Goal: Task Accomplishment & Management: Use online tool/utility

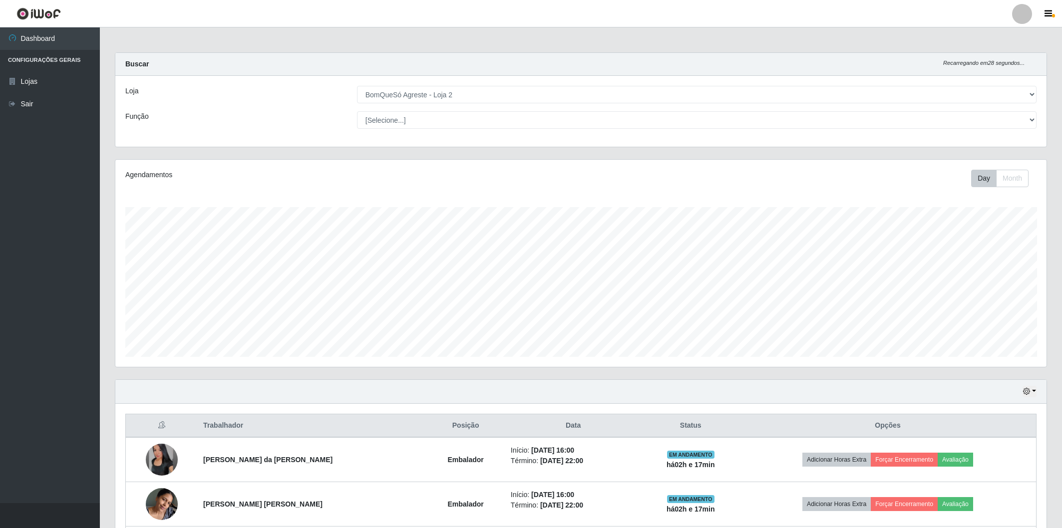
select select "214"
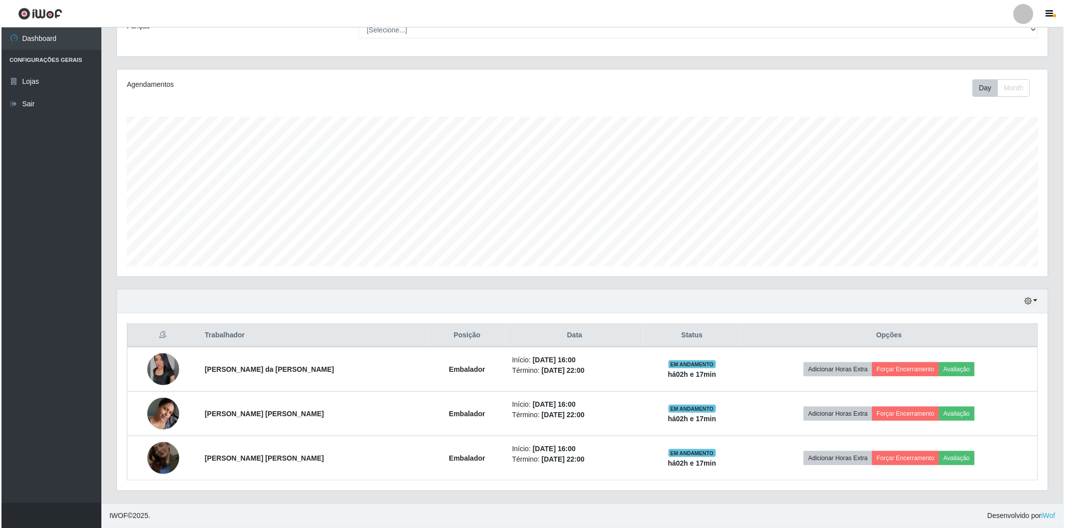
scroll to position [207, 931]
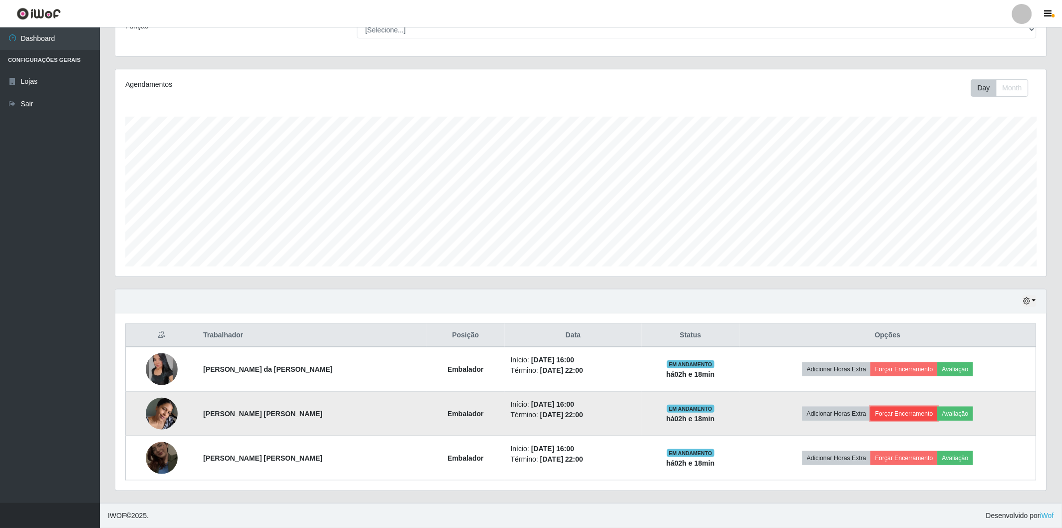
click at [920, 412] on button "Forçar Encerramento" at bounding box center [904, 414] width 67 height 14
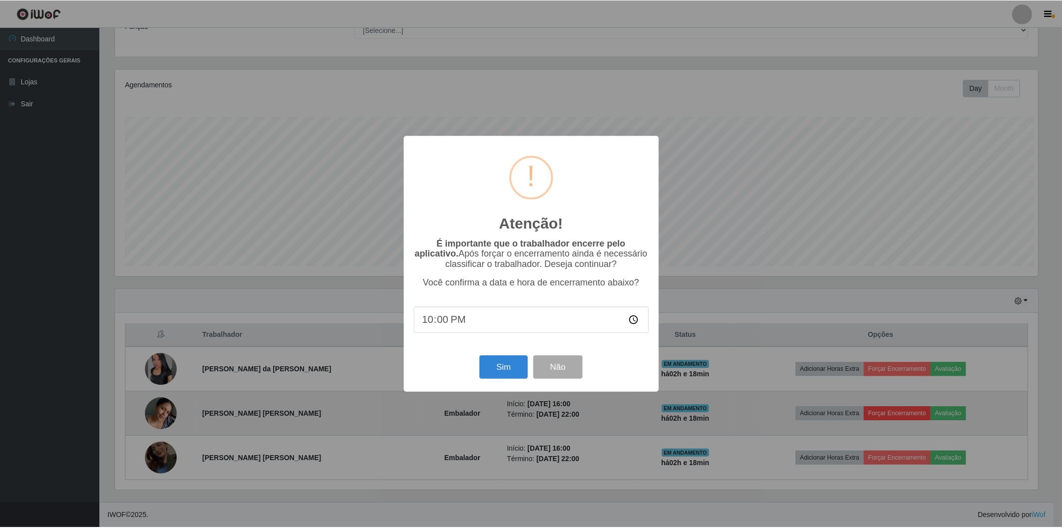
scroll to position [207, 925]
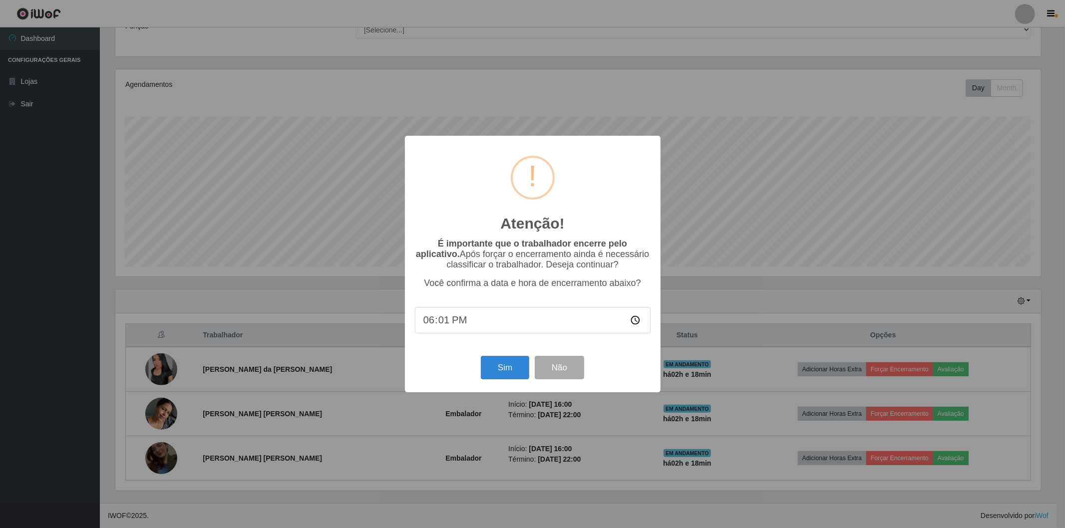
type input "18:19"
click at [496, 369] on button "Sim" at bounding box center [505, 367] width 48 height 23
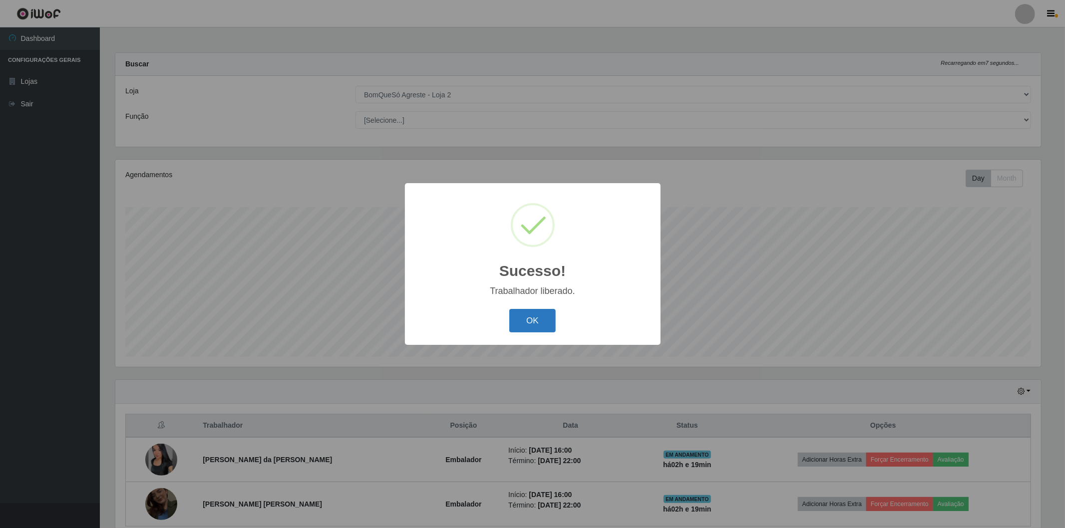
click at [519, 316] on button "OK" at bounding box center [532, 320] width 46 height 23
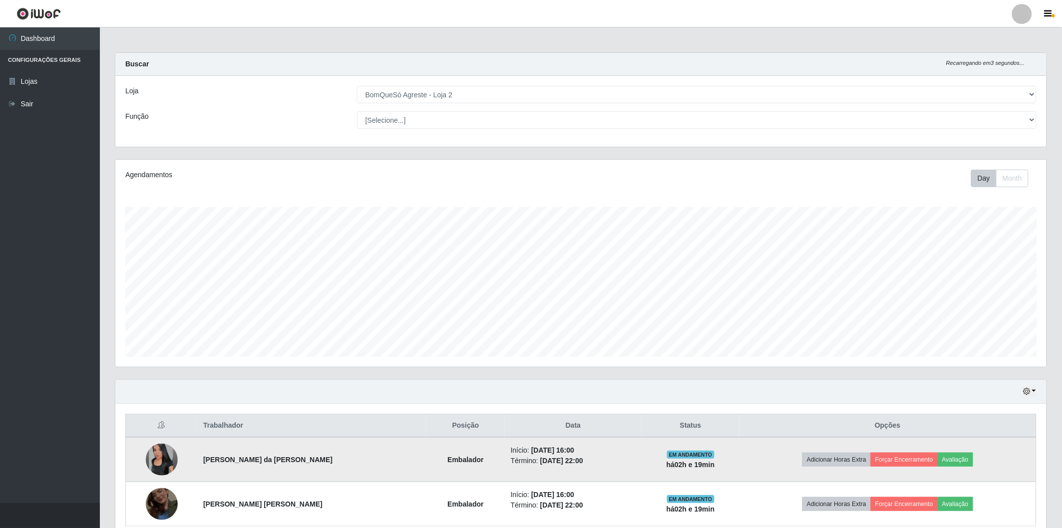
scroll to position [46, 0]
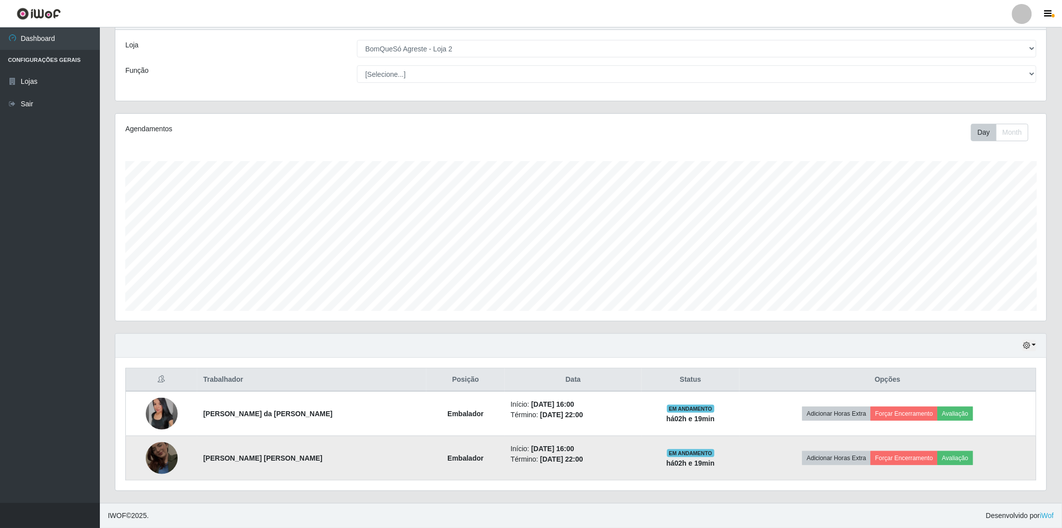
click at [151, 456] on img at bounding box center [162, 458] width 32 height 57
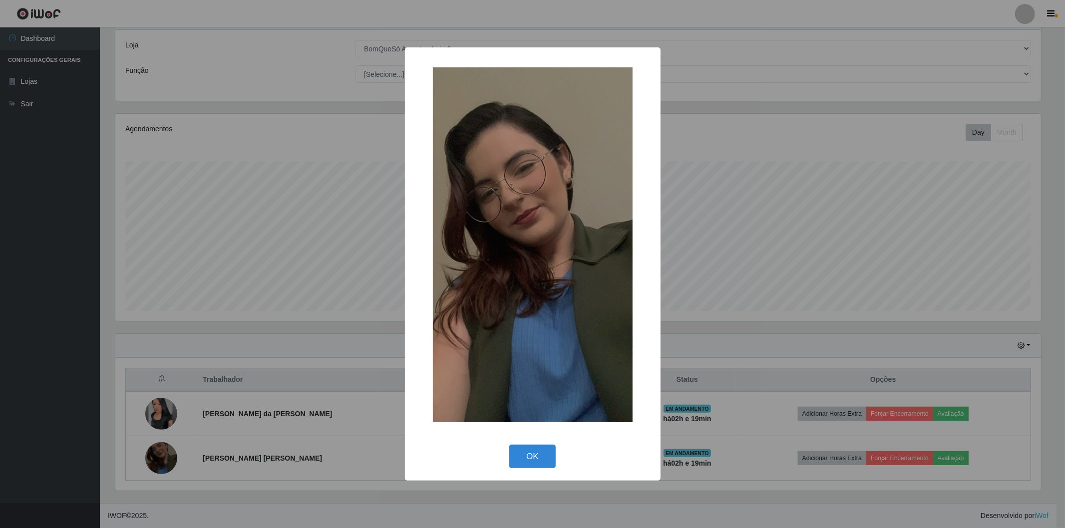
click at [165, 403] on div "× OK Cancel" at bounding box center [532, 264] width 1065 height 528
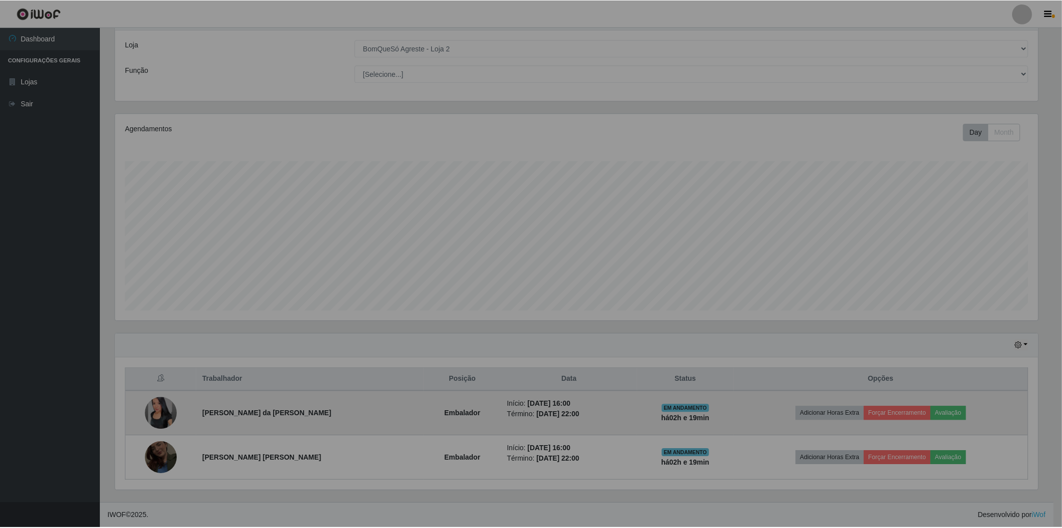
scroll to position [207, 931]
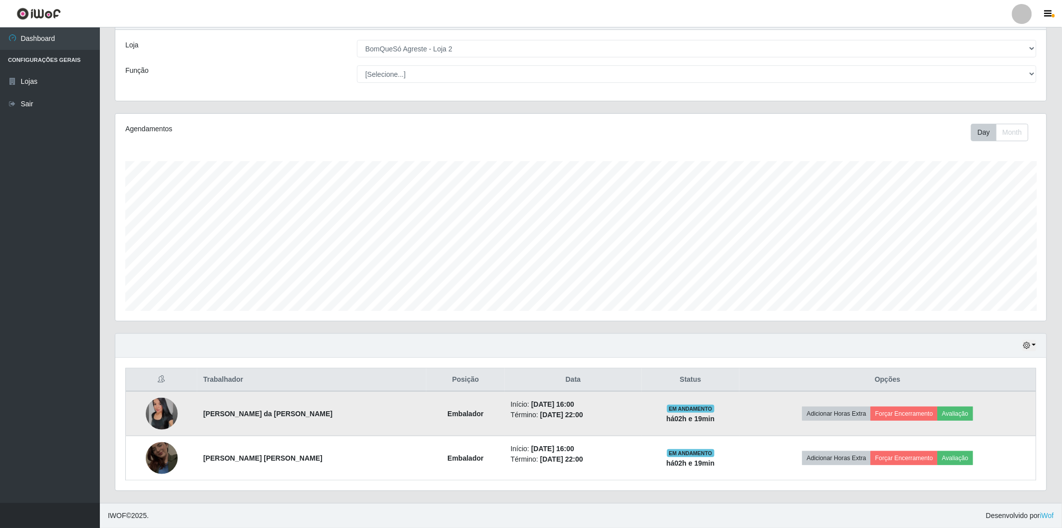
click at [162, 409] on img at bounding box center [162, 414] width 32 height 32
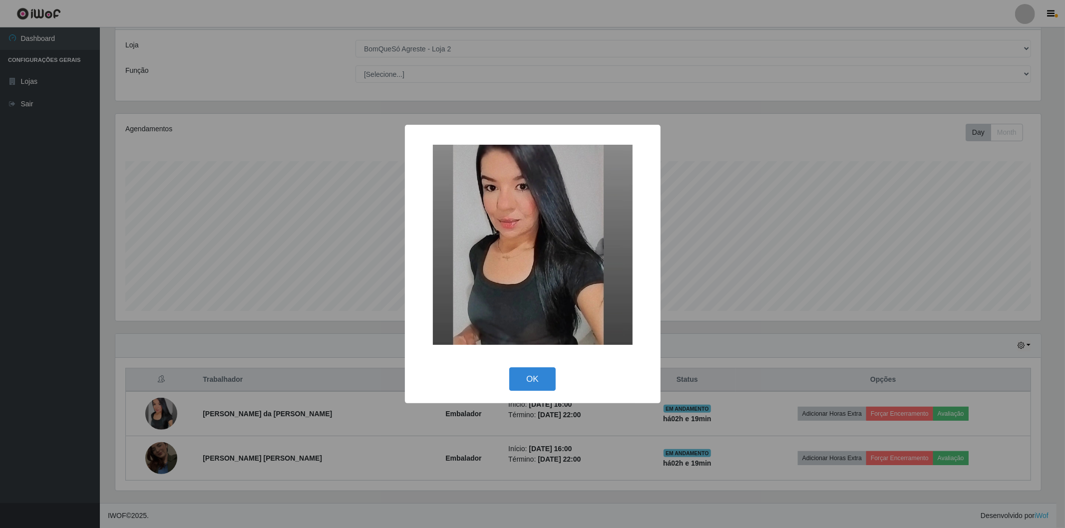
click at [154, 456] on div "× OK Cancel" at bounding box center [532, 264] width 1065 height 528
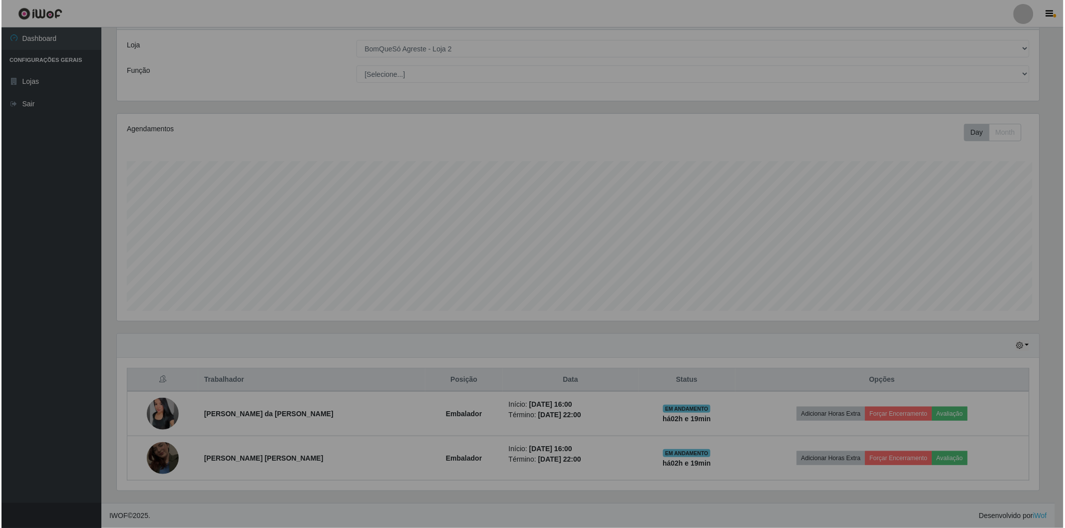
scroll to position [207, 931]
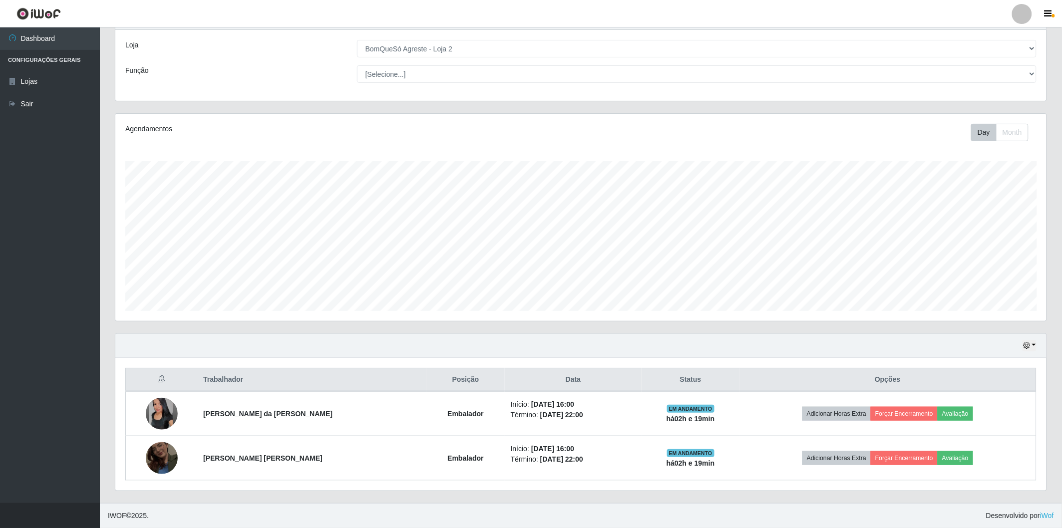
click at [154, 456] on img at bounding box center [162, 458] width 32 height 57
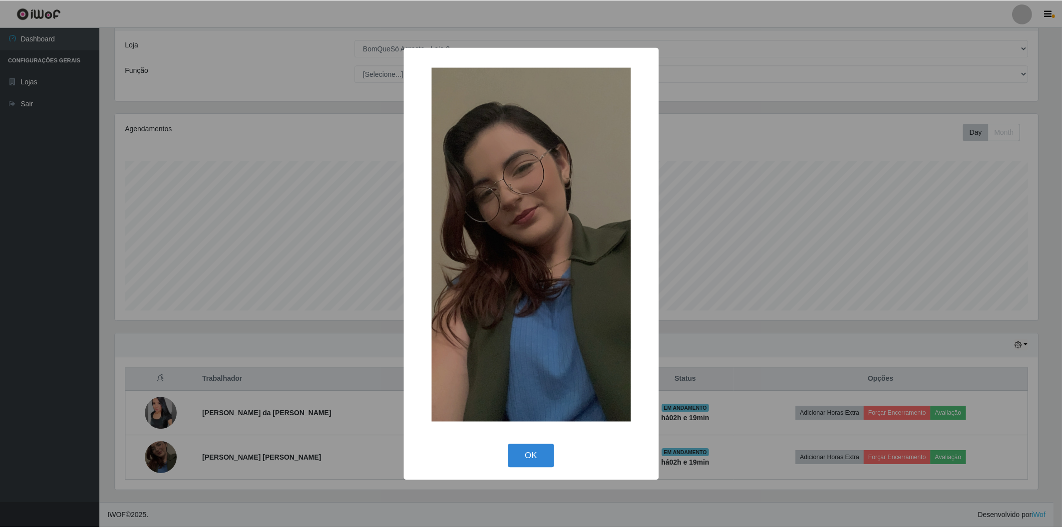
scroll to position [207, 925]
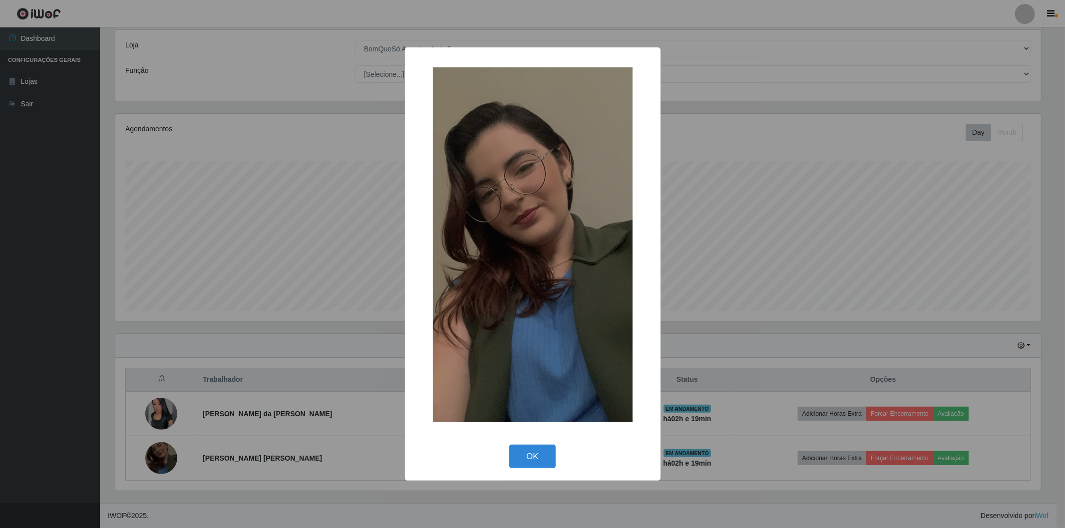
click at [206, 425] on div "× OK Cancel" at bounding box center [532, 264] width 1065 height 528
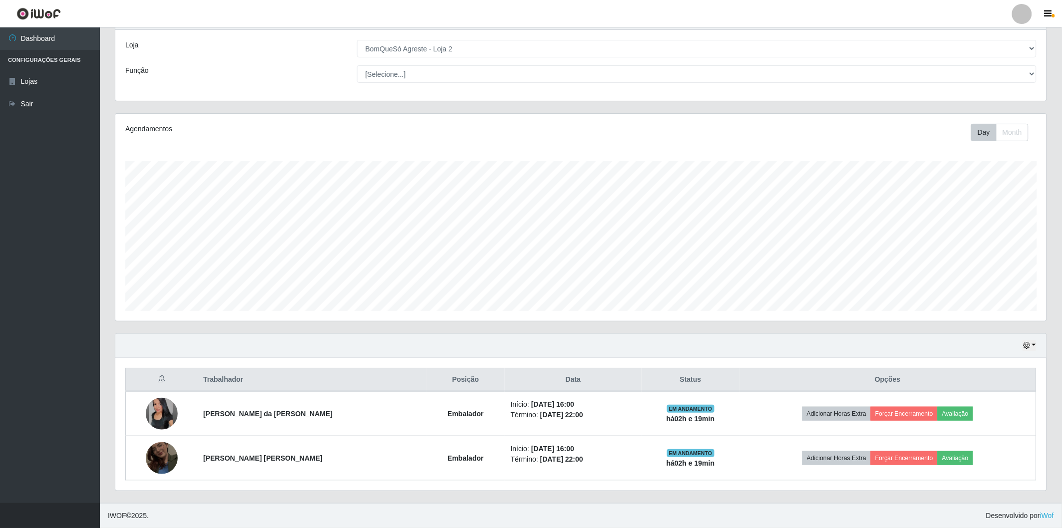
scroll to position [207, 931]
